Goal: Task Accomplishment & Management: Manage account settings

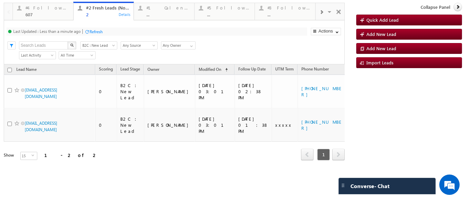
click at [177, 142] on div "Refresh first prev 1 next last 1 - 2 of 2" at bounding box center [174, 152] width 341 height 20
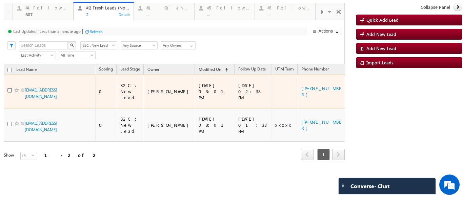
click at [9, 88] on input "checkbox" at bounding box center [9, 90] width 4 height 4
checkbox input "true"
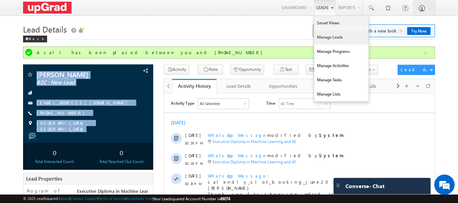
click at [331, 35] on link "Manage Leads" at bounding box center [341, 37] width 54 height 14
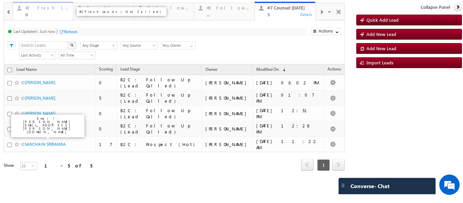
click at [54, 9] on div "#2 Fresh Leads (Not Called)" at bounding box center [47, 7] width 44 height 5
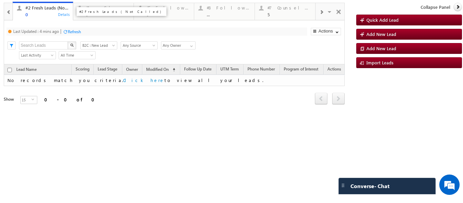
click at [50, 12] on div "0" at bounding box center [47, 14] width 44 height 5
click at [47, 15] on div "0" at bounding box center [47, 14] width 44 height 5
click at [74, 29] on div "Refresh" at bounding box center [74, 31] width 13 height 5
